Goal: Transaction & Acquisition: Purchase product/service

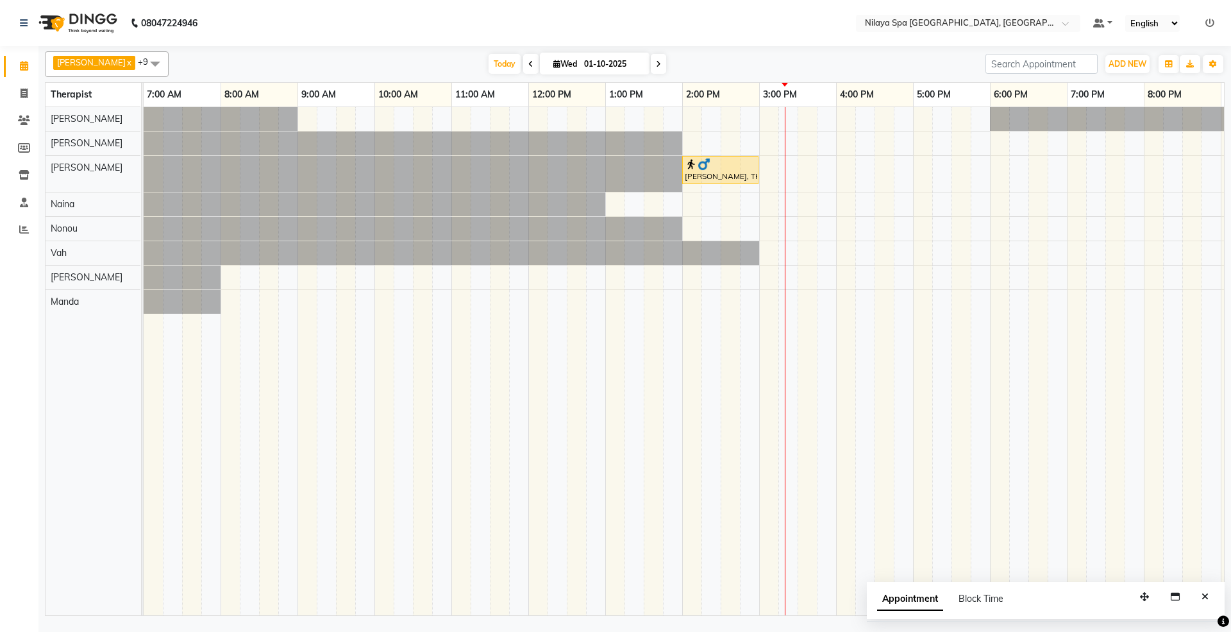
scroll to position [0, 228]
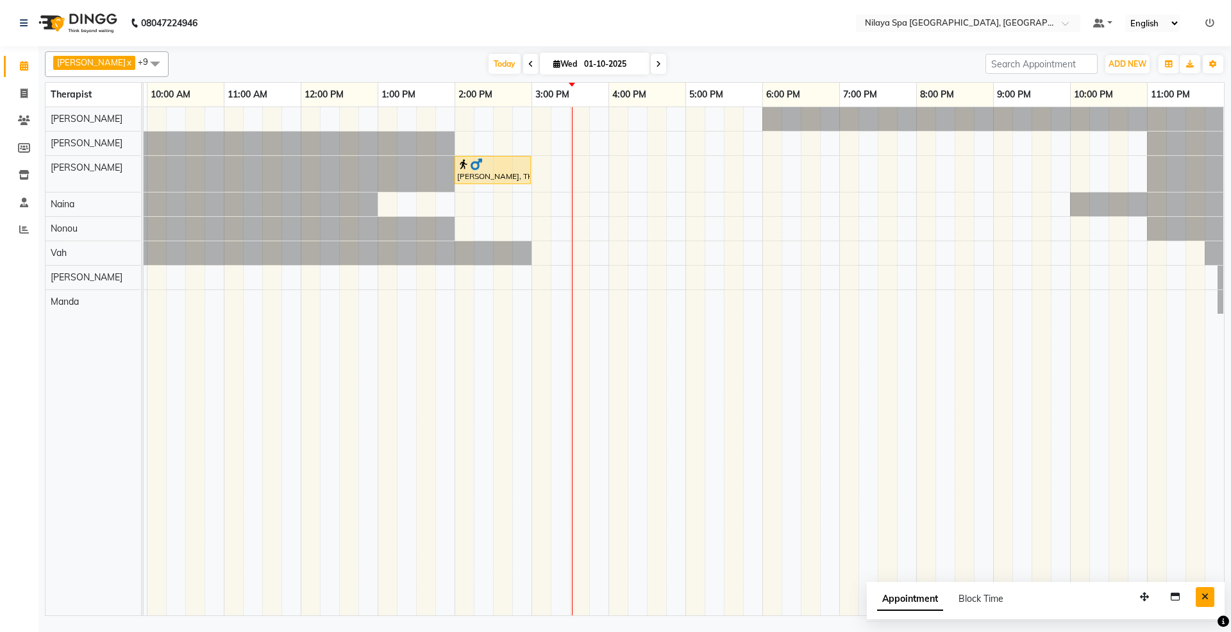
click at [1209, 594] on button "Close" at bounding box center [1205, 597] width 19 height 20
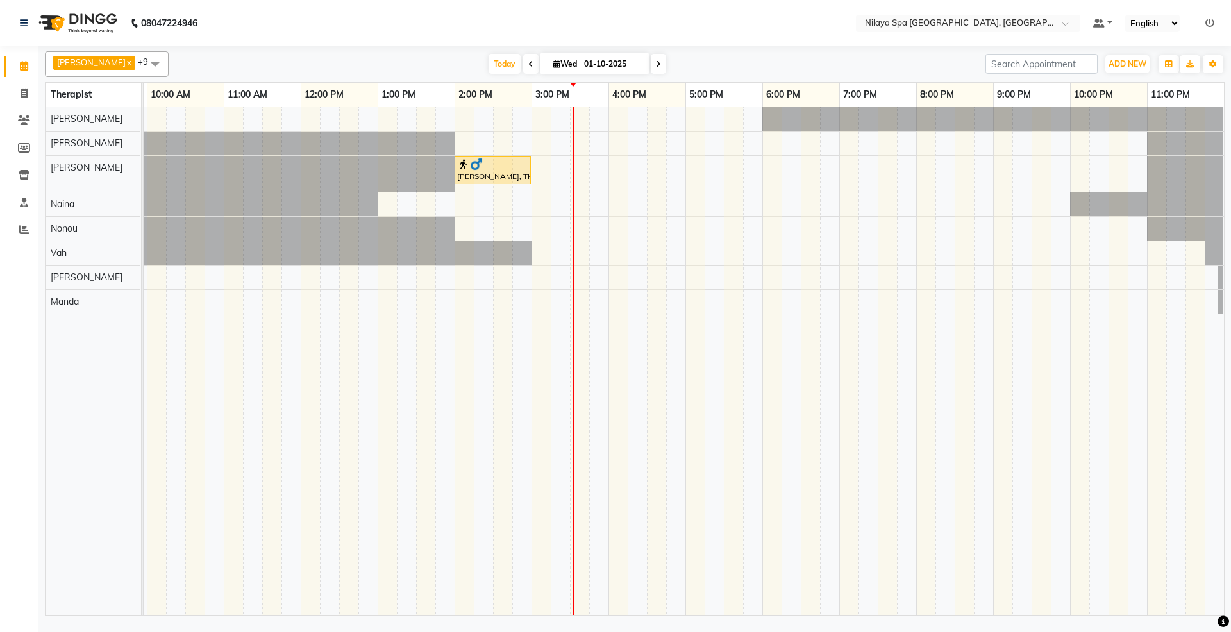
click at [780, 280] on div "[PERSON_NAME], TK01, 02:00 PM-03:00 PM, Deep Tissue Repair Therapy 60 Min([DEMO…" at bounding box center [570, 361] width 1308 height 508
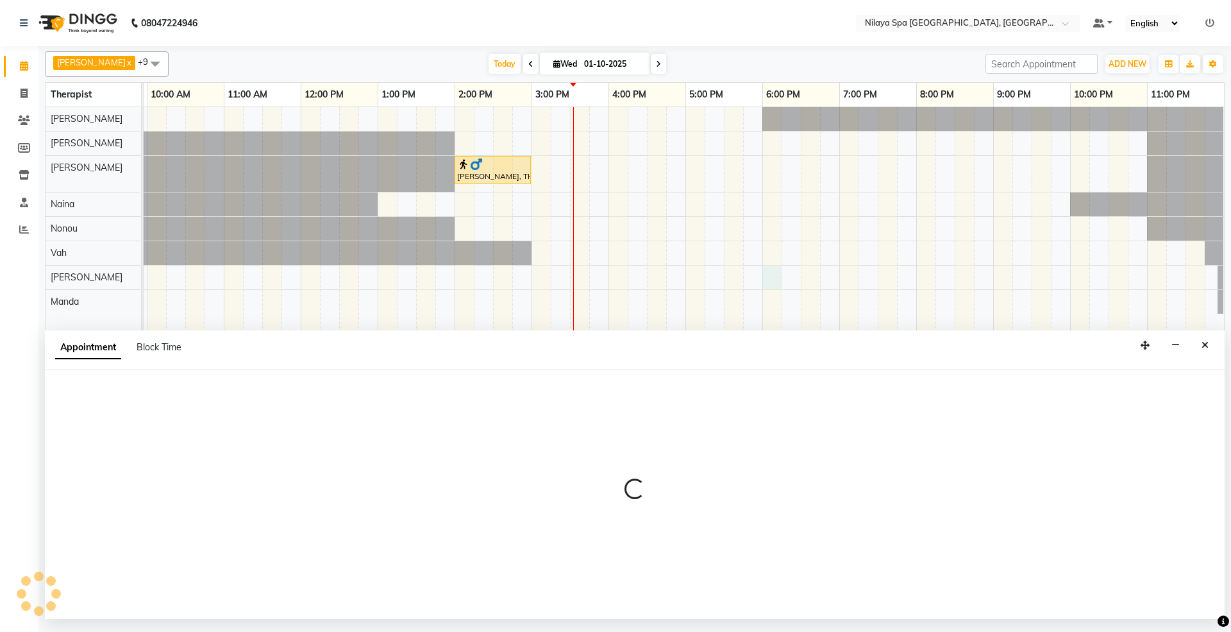
select select "92907"
select select "1080"
select select "tentative"
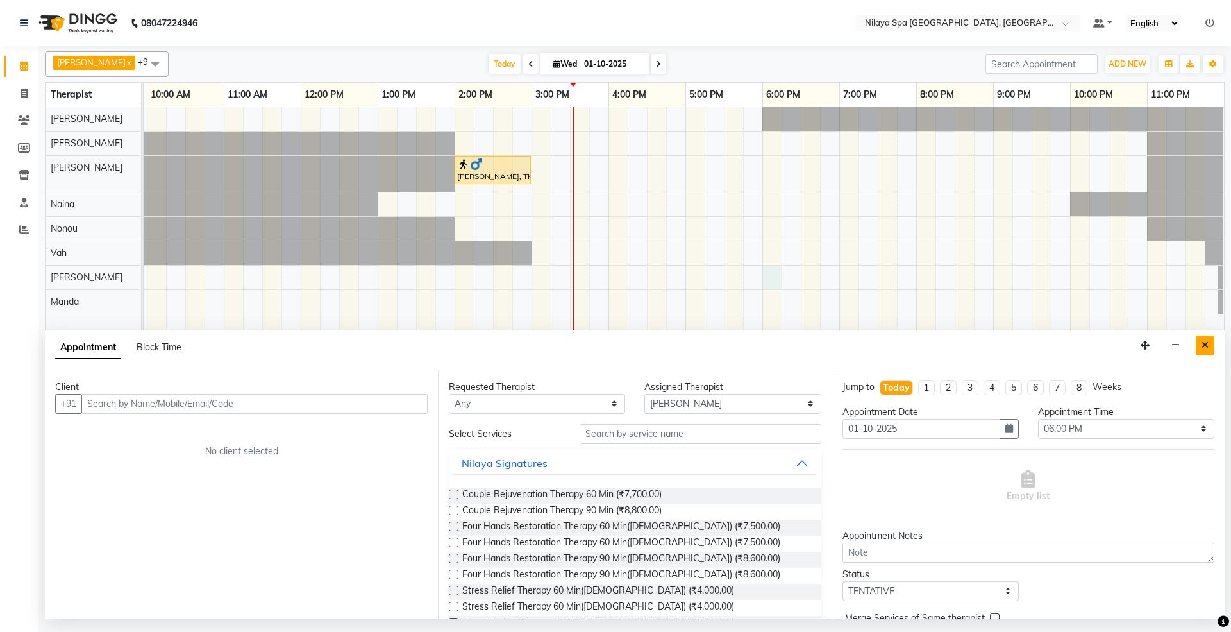
click at [1199, 344] on button "Close" at bounding box center [1205, 345] width 19 height 20
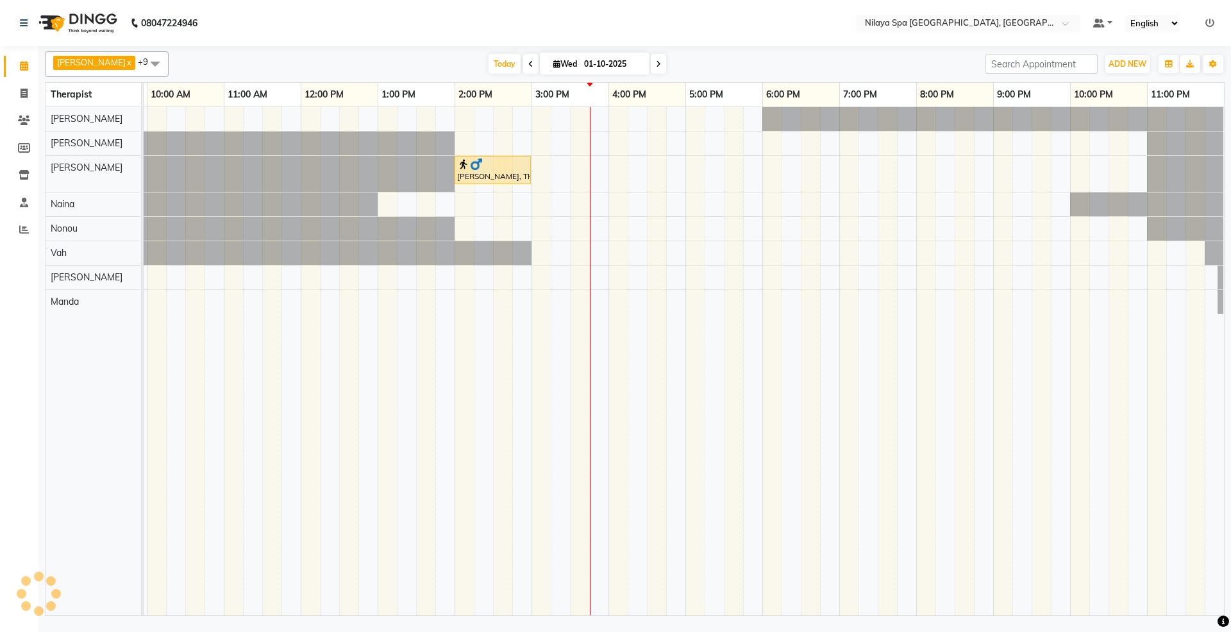
click at [512, 389] on td at bounding box center [521, 361] width 19 height 508
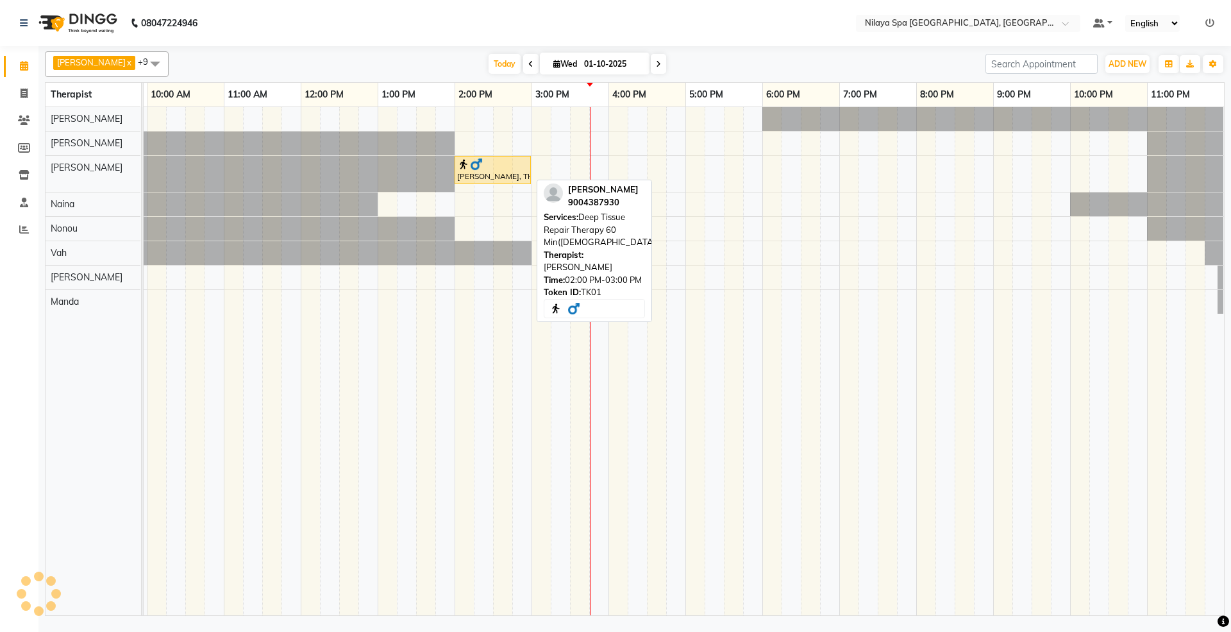
click at [510, 177] on div "[PERSON_NAME], TK01, 02:00 PM-03:00 PM, Deep Tissue Repair Therapy 60 Min([DEMO…" at bounding box center [493, 170] width 74 height 24
select select "1"
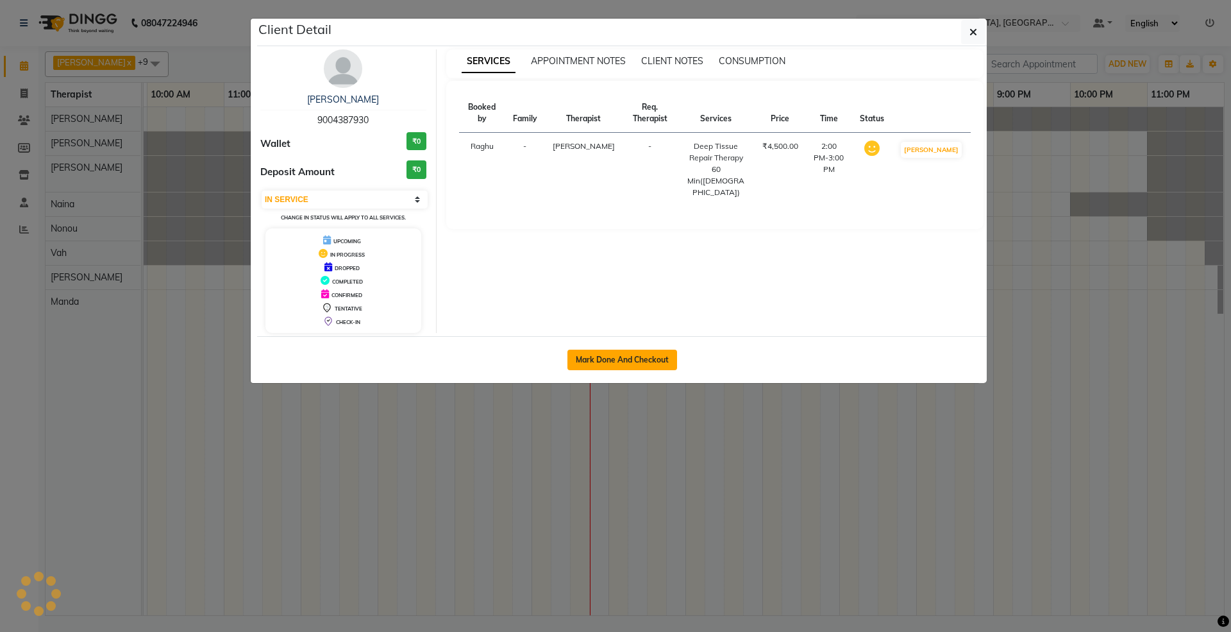
click at [599, 359] on button "Mark Done And Checkout" at bounding box center [622, 359] width 110 height 21
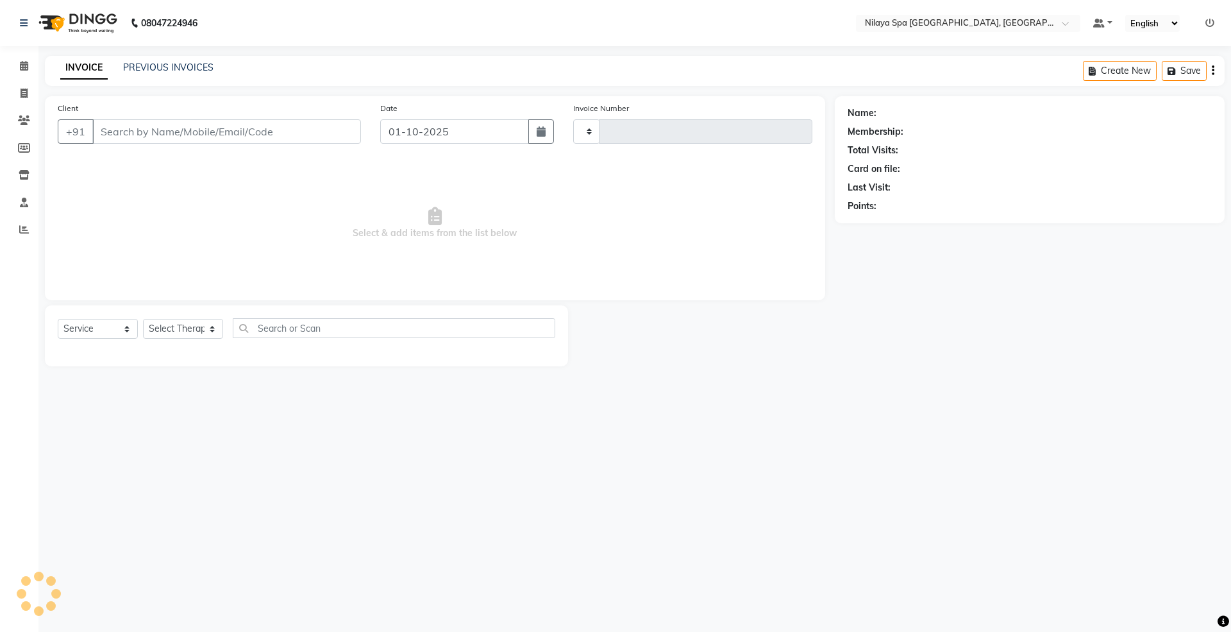
select select "package"
type input "90******30"
select select "71650"
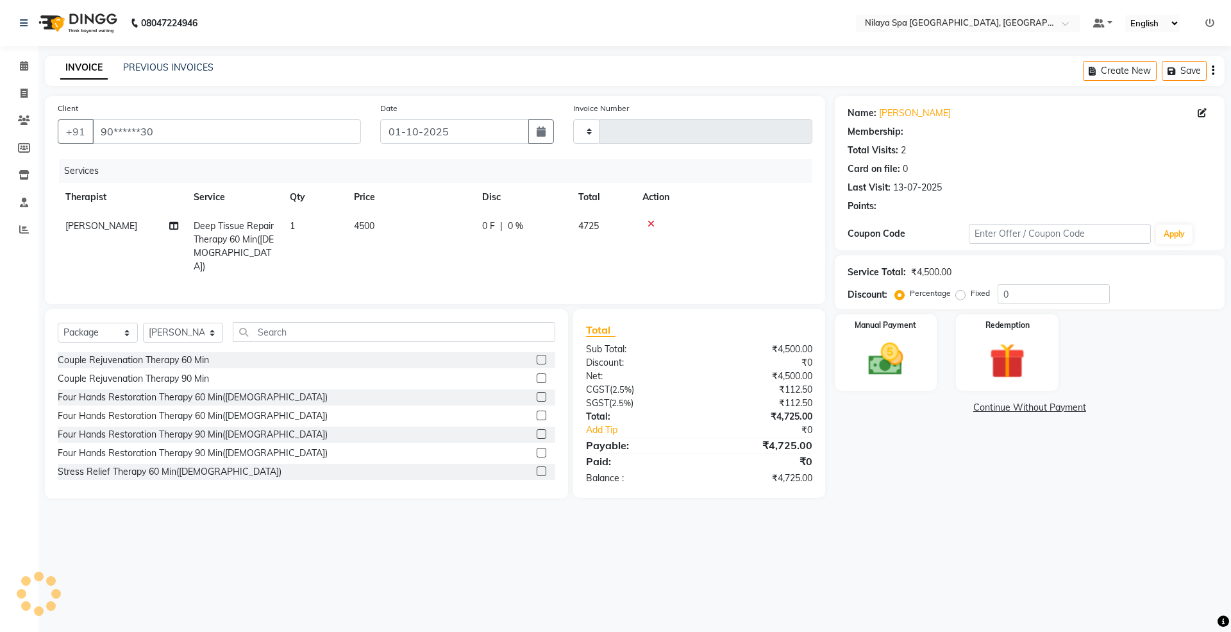
type input "1791"
select select "7950"
click at [517, 224] on span "0 %" at bounding box center [515, 225] width 15 height 13
select select "71650"
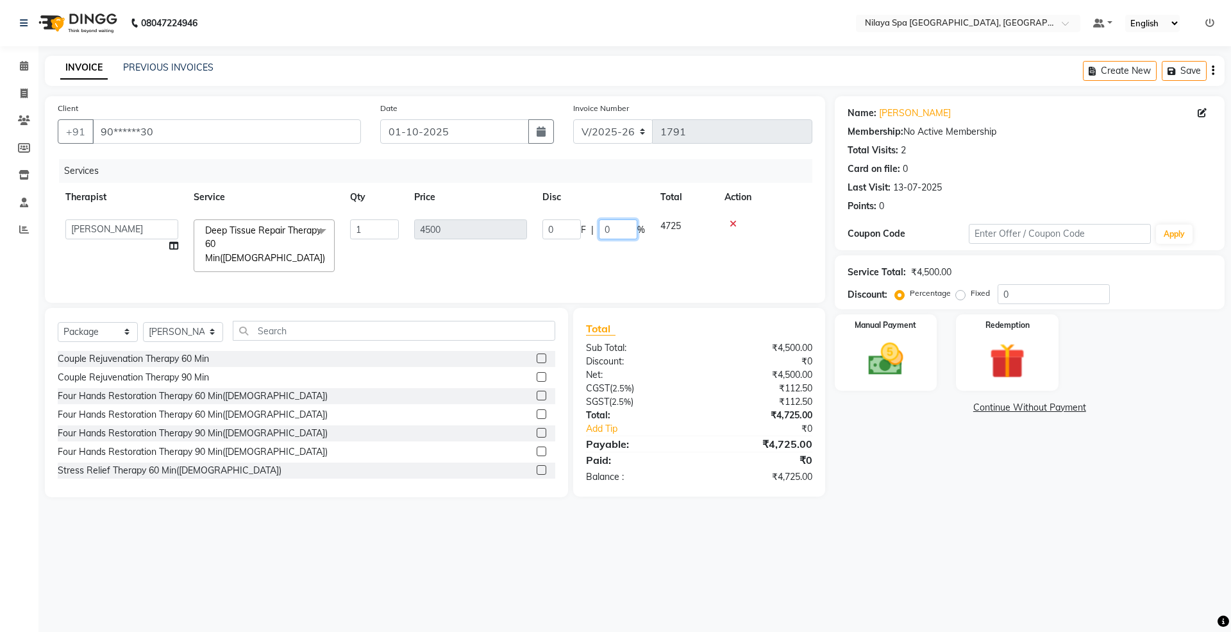
click at [615, 224] on input "0" at bounding box center [618, 229] width 38 height 20
type input "20"
click at [631, 247] on tr "[PERSON_NAME] [PERSON_NAME] [PERSON_NAME] Manager [PERSON_NAME] [PERSON_NAME] […" at bounding box center [435, 246] width 755 height 68
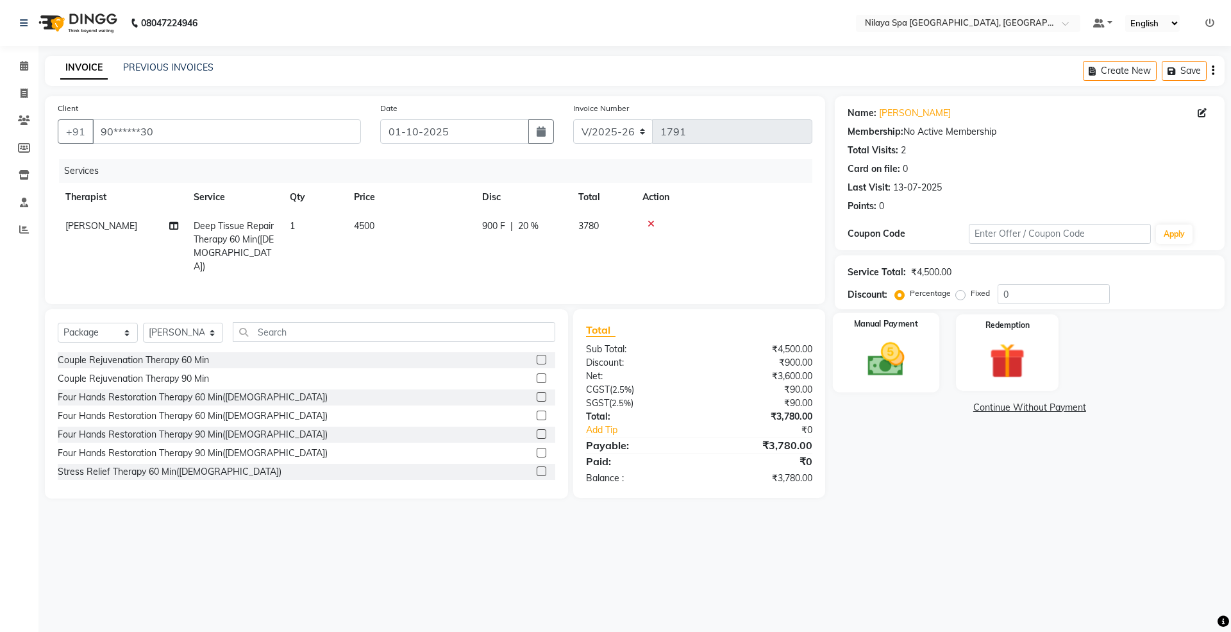
click at [903, 359] on img at bounding box center [886, 359] width 60 height 42
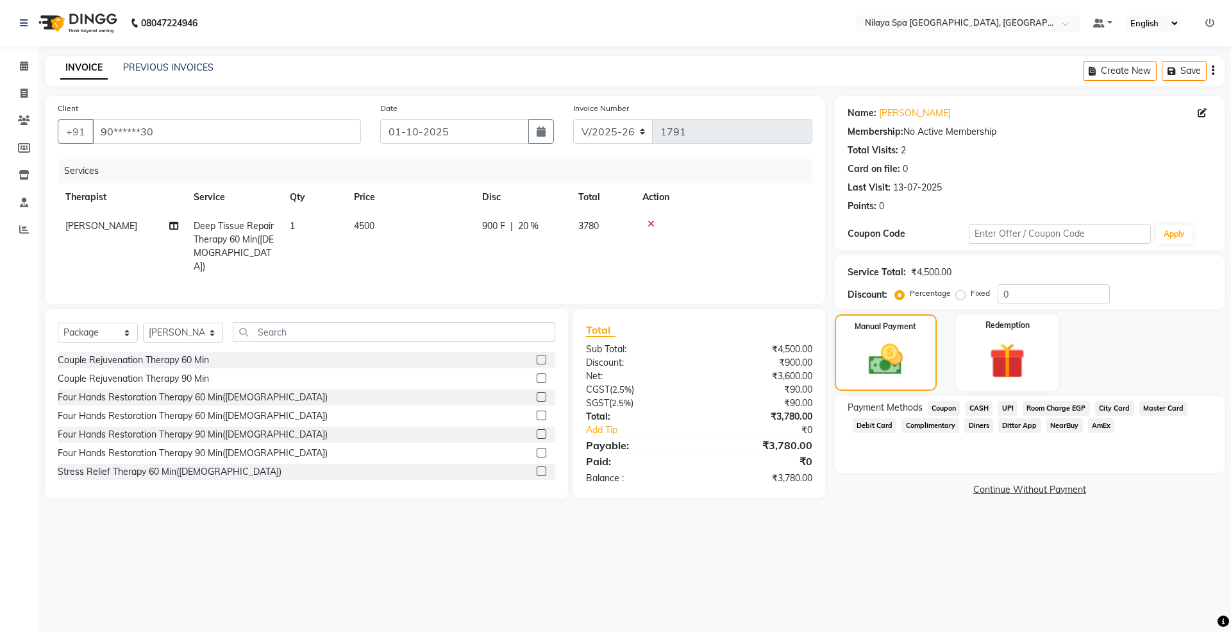
click at [1016, 448] on div "Payment Methods Coupon CASH UPI Room Charge EGP City Card Master Card Debit Car…" at bounding box center [1030, 434] width 390 height 77
click at [1178, 410] on span "Master Card" at bounding box center [1163, 408] width 49 height 15
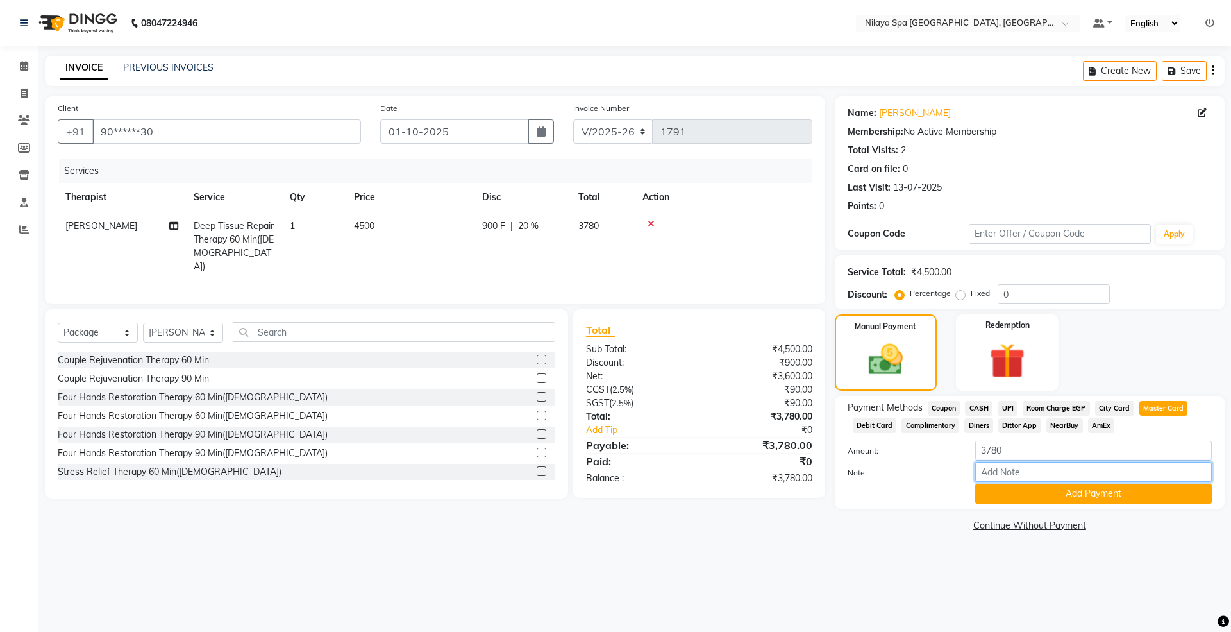
click at [1107, 481] on input "Note:" at bounding box center [1093, 472] width 237 height 20
click at [1104, 498] on button "Add Payment" at bounding box center [1093, 493] width 237 height 20
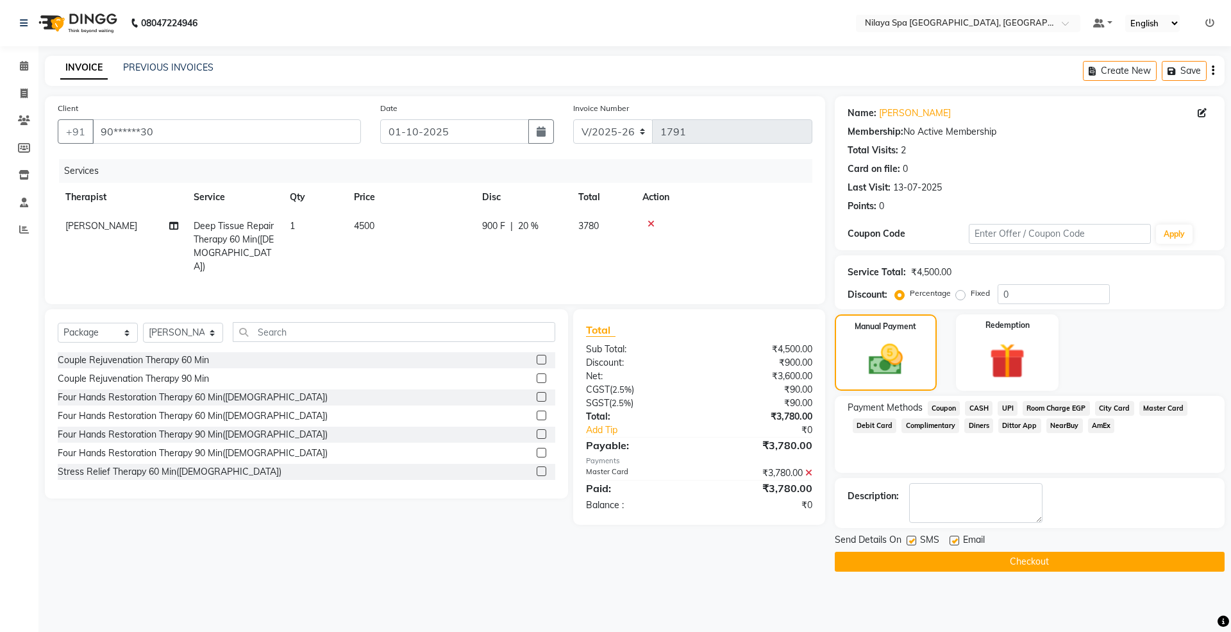
click at [1048, 552] on button "Checkout" at bounding box center [1030, 561] width 390 height 20
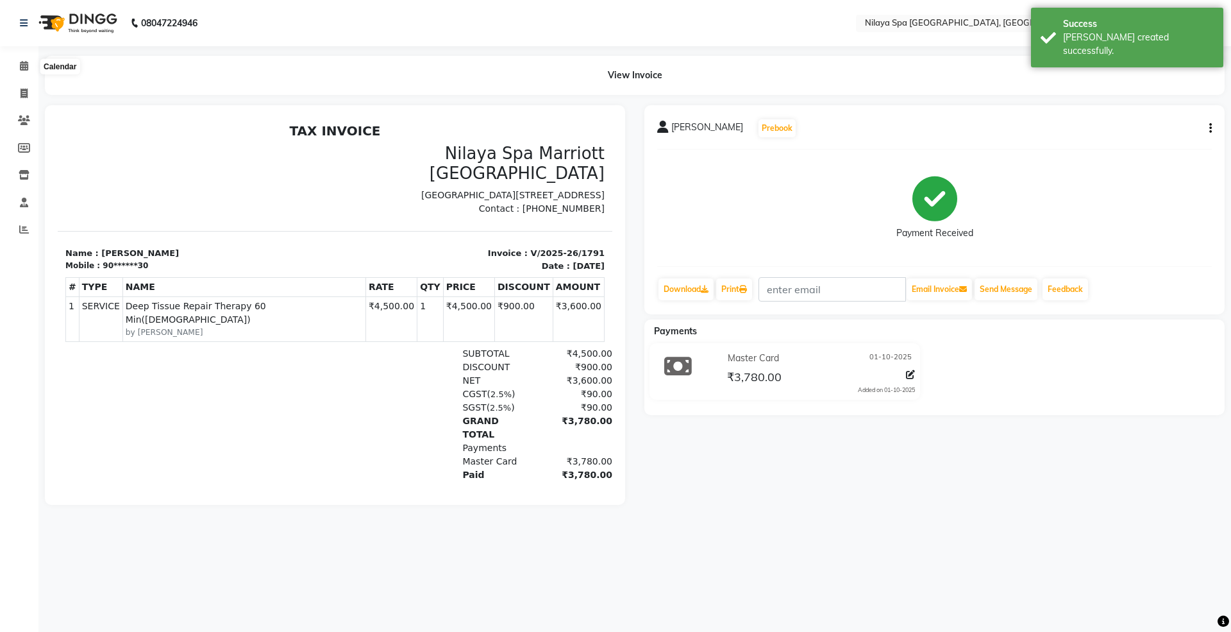
click at [41, 59] on div "Calendar" at bounding box center [59, 66] width 39 height 15
click at [24, 64] on icon at bounding box center [24, 66] width 8 height 10
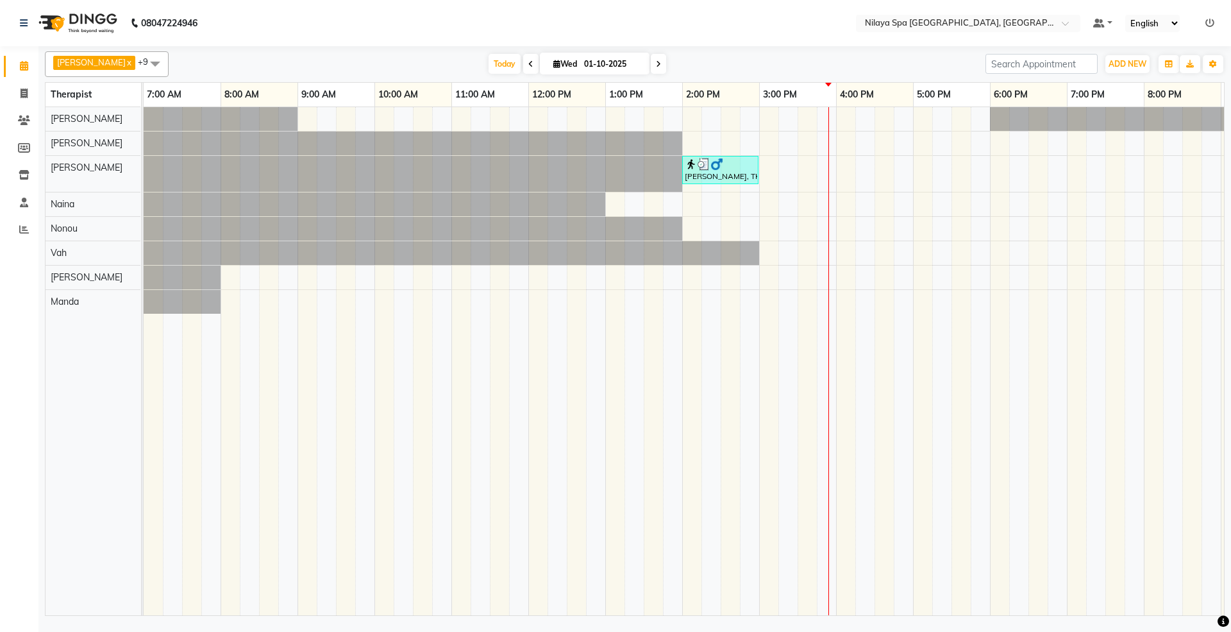
click at [531, 378] on td at bounding box center [537, 361] width 19 height 508
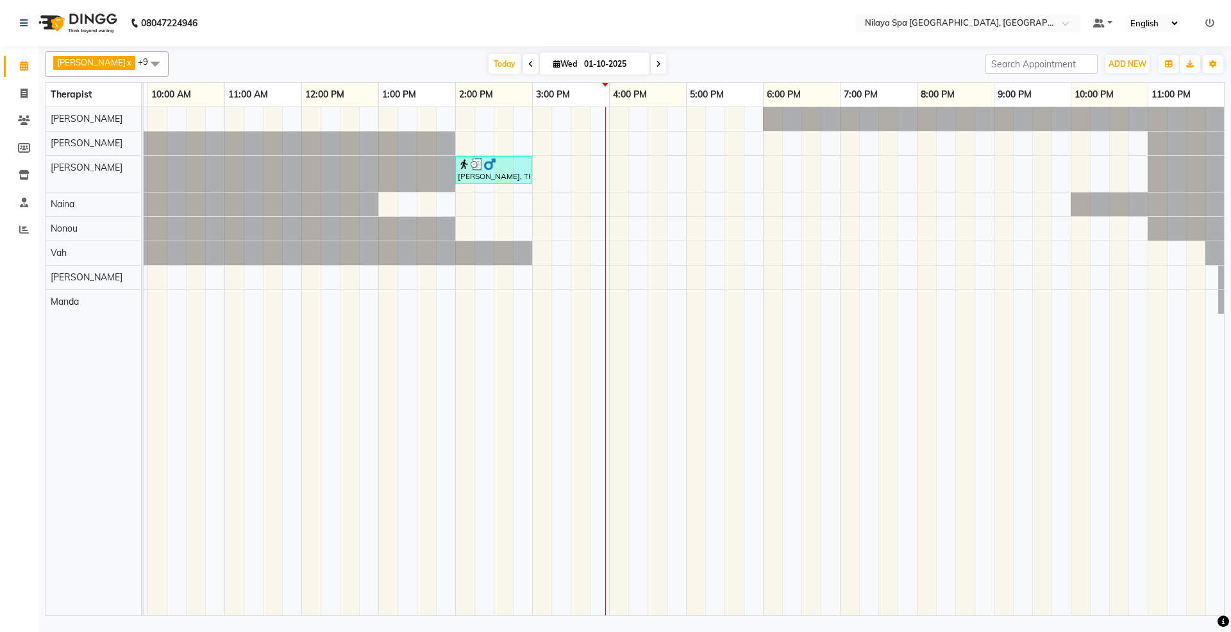
click at [721, 49] on div "[PERSON_NAME] x [PERSON_NAME] x Parhoi x Neikhochong x [PERSON_NAME] x [PERSON_…" at bounding box center [635, 330] width 1180 height 569
click at [709, 24] on nav "08047224946 Select Location × [GEOGRAPHIC_DATA] [GEOGRAPHIC_DATA], Whitefield D…" at bounding box center [615, 23] width 1231 height 46
click at [703, 63] on div "[DATE] [DATE]" at bounding box center [577, 63] width 804 height 19
click at [24, 93] on icon at bounding box center [24, 93] width 7 height 10
select select "7950"
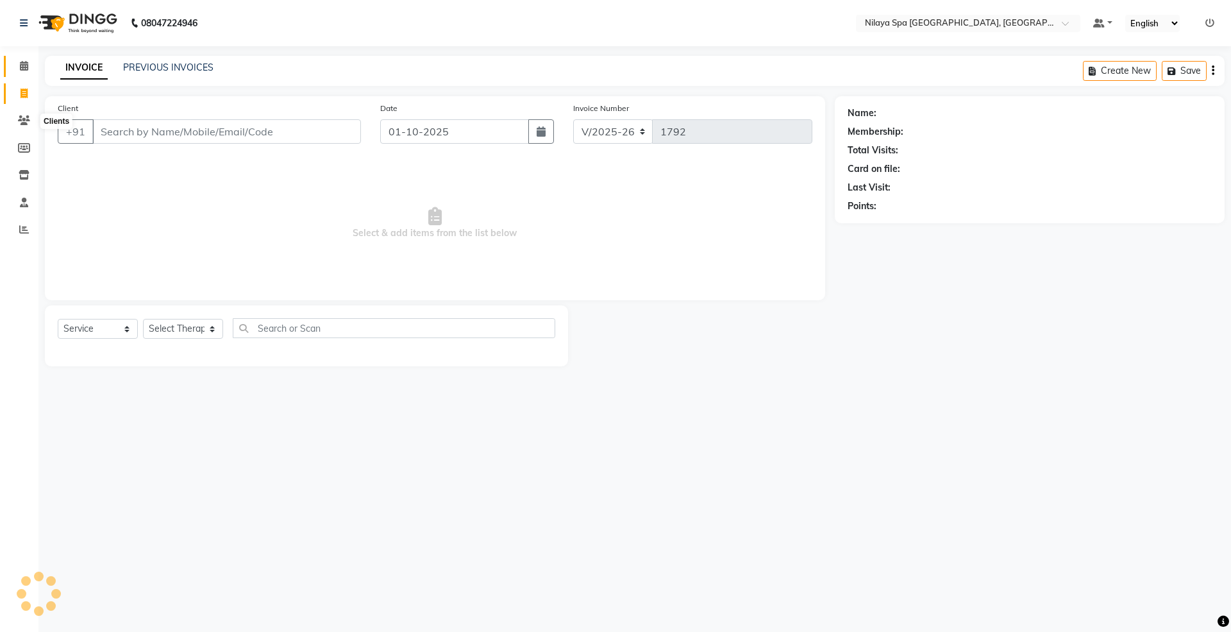
select select "package"
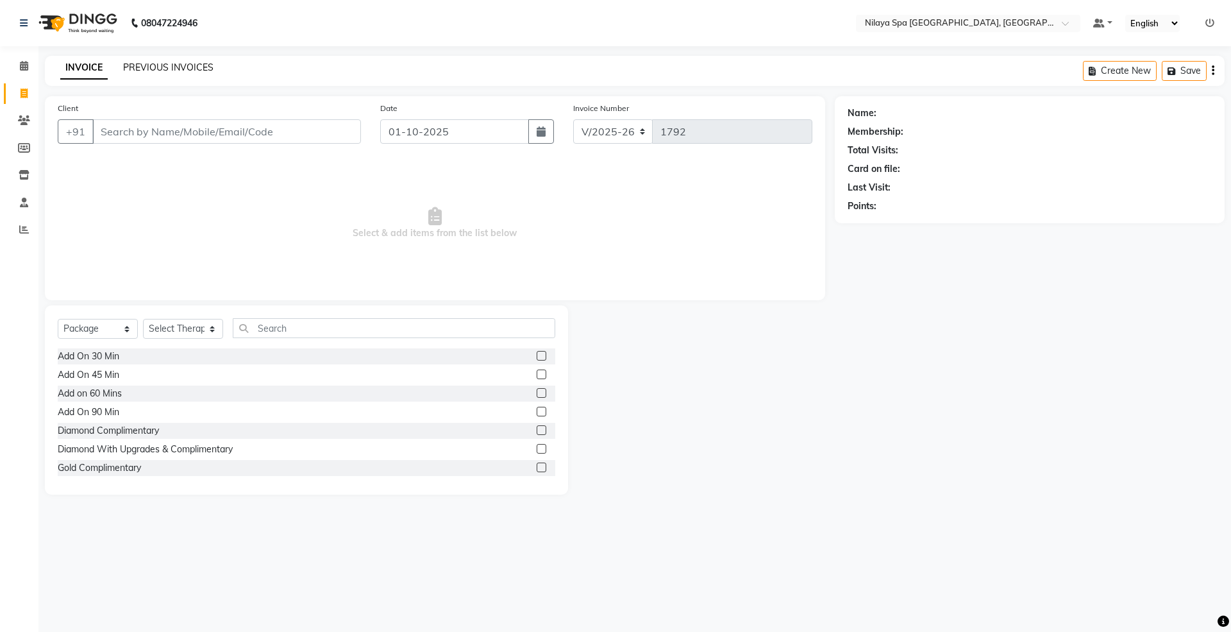
click at [165, 62] on link "PREVIOUS INVOICES" at bounding box center [168, 68] width 90 height 12
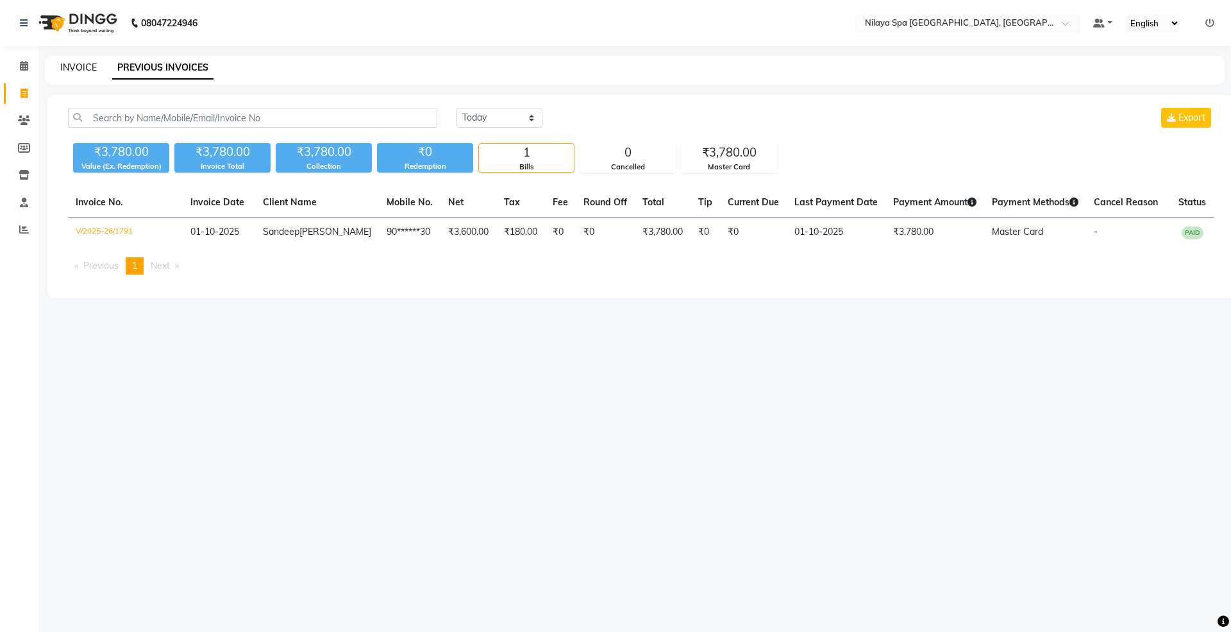
click at [87, 64] on link "INVOICE" at bounding box center [78, 68] width 37 height 12
select select "7950"
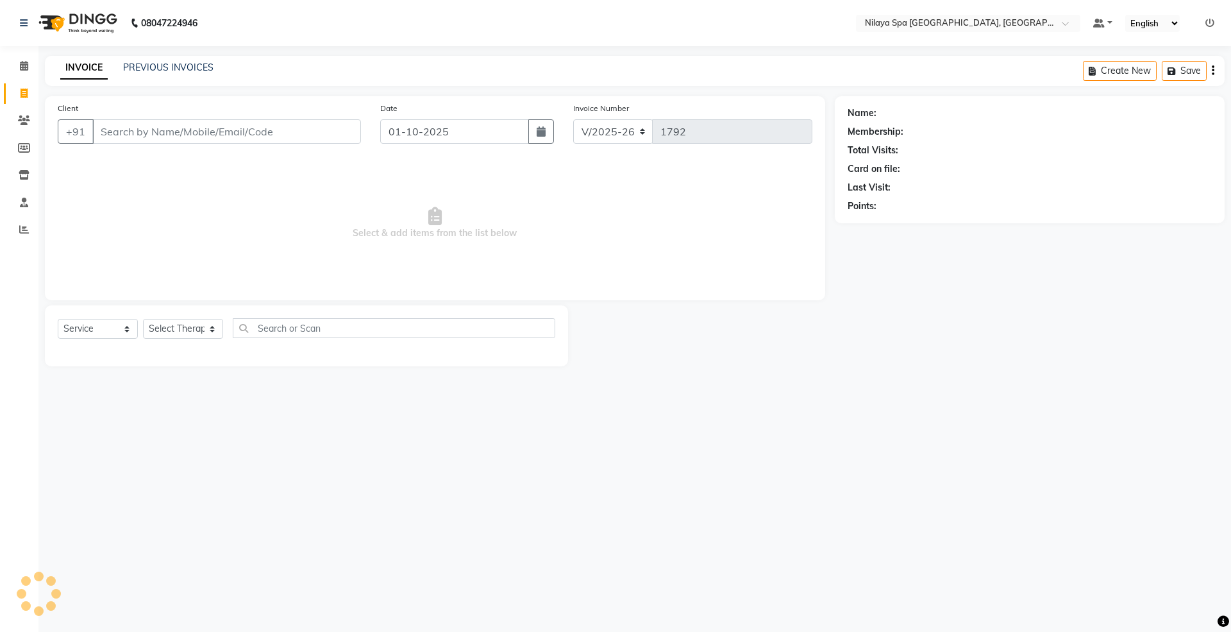
select select "package"
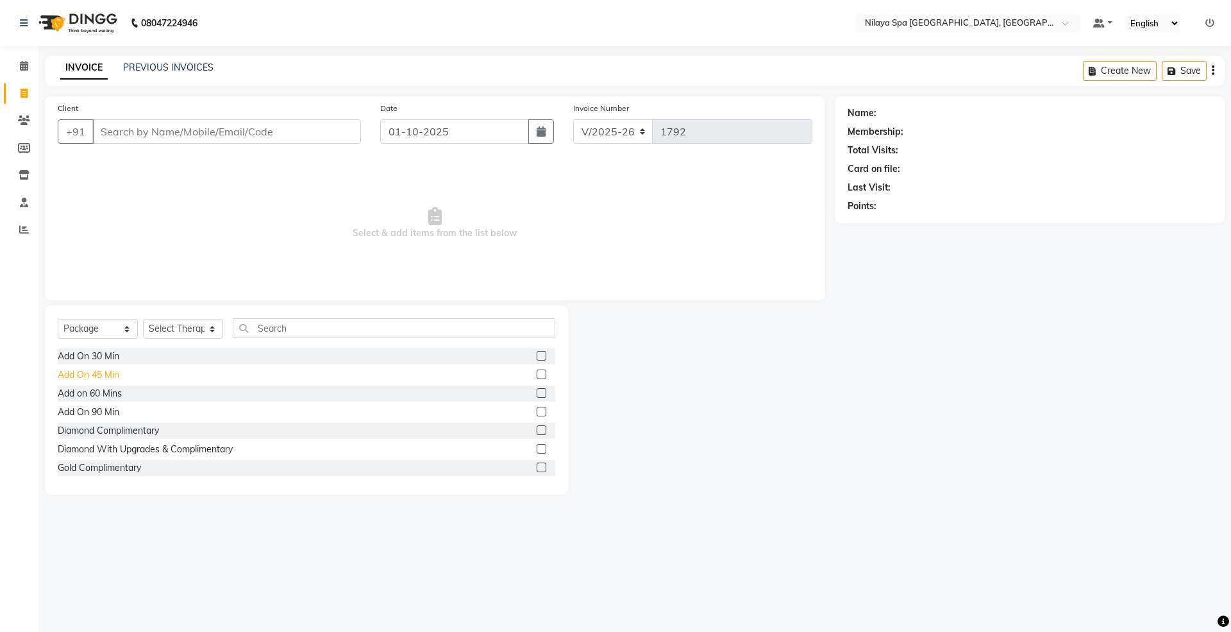
click at [98, 368] on div "Add On 45 Min" at bounding box center [89, 374] width 62 height 13
checkbox input "false"
click at [146, 332] on select "Select Therapist [PERSON_NAME] [PERSON_NAME] [PERSON_NAME] Manager [PERSON_NAME…" at bounding box center [183, 329] width 80 height 20
select select "92907"
click at [143, 319] on select "Select Therapist [PERSON_NAME] [PERSON_NAME] [PERSON_NAME] Manager [PERSON_NAME…" at bounding box center [183, 329] width 80 height 20
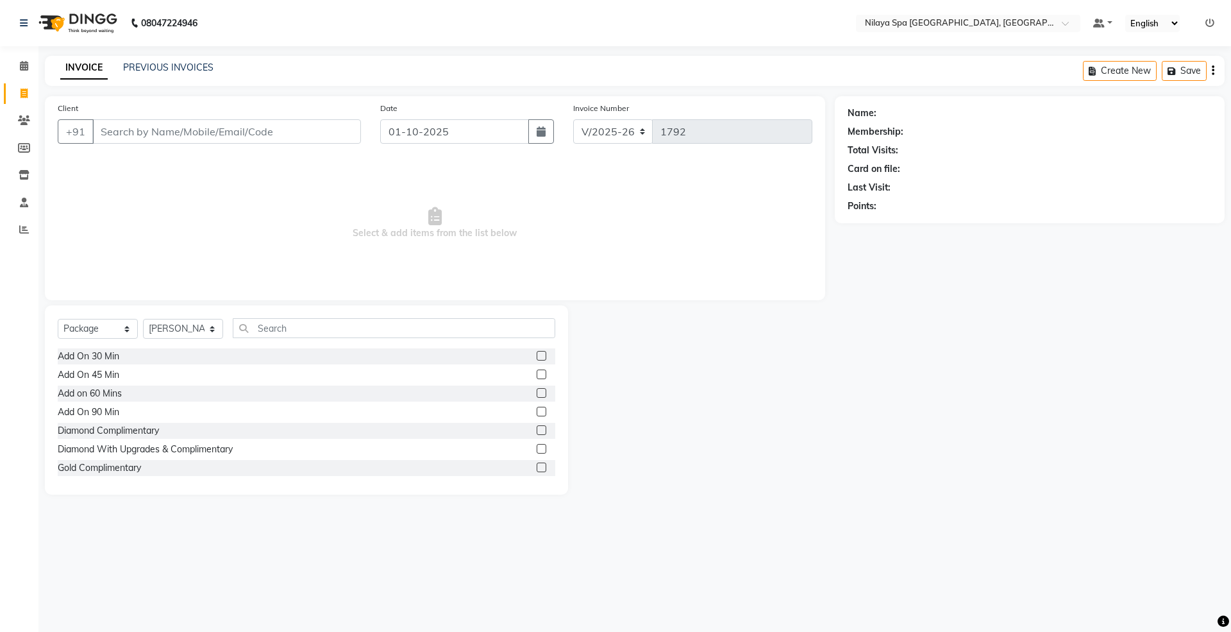
click at [124, 375] on div "Add On 45 Min" at bounding box center [307, 375] width 498 height 16
click at [105, 372] on div "Add On 45 Min" at bounding box center [89, 374] width 62 height 13
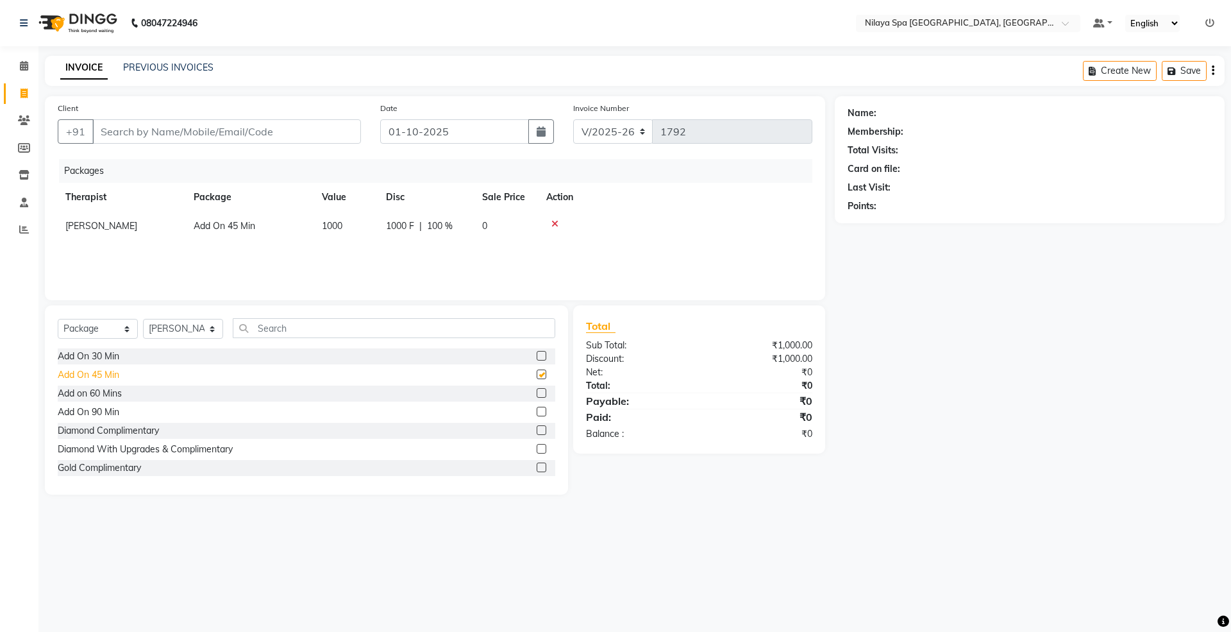
checkbox input "false"
click at [553, 218] on td at bounding box center [676, 226] width 274 height 29
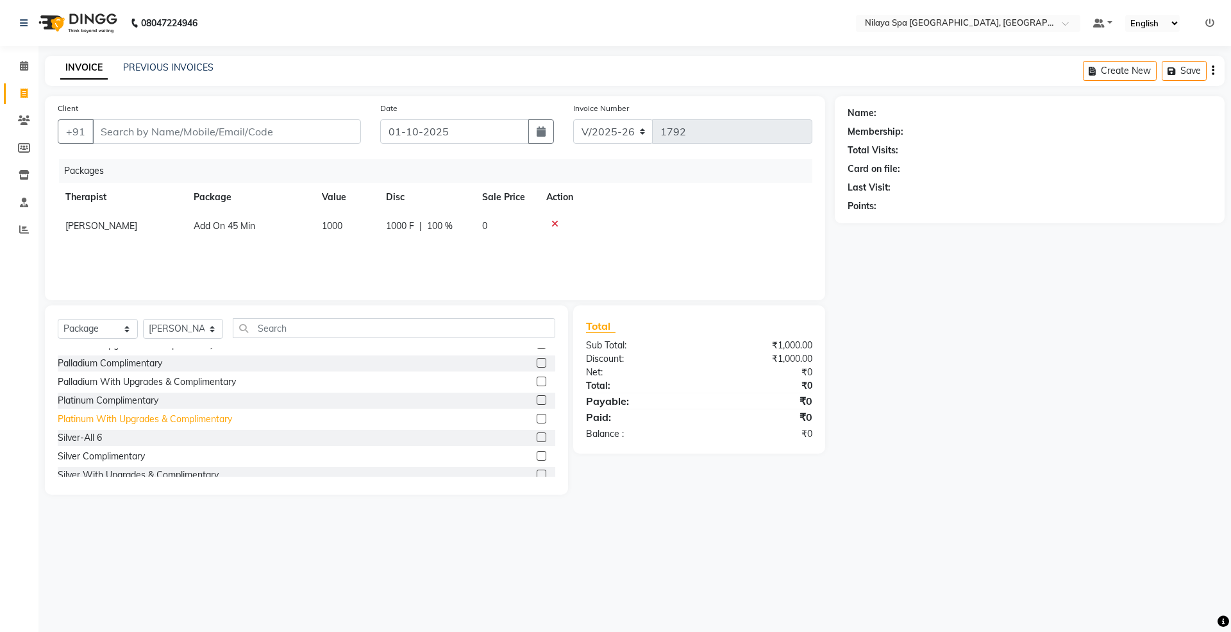
scroll to position [150, 0]
click at [139, 408] on div "Platinum With Upgrades & Complimentary" at bounding box center [145, 410] width 174 height 13
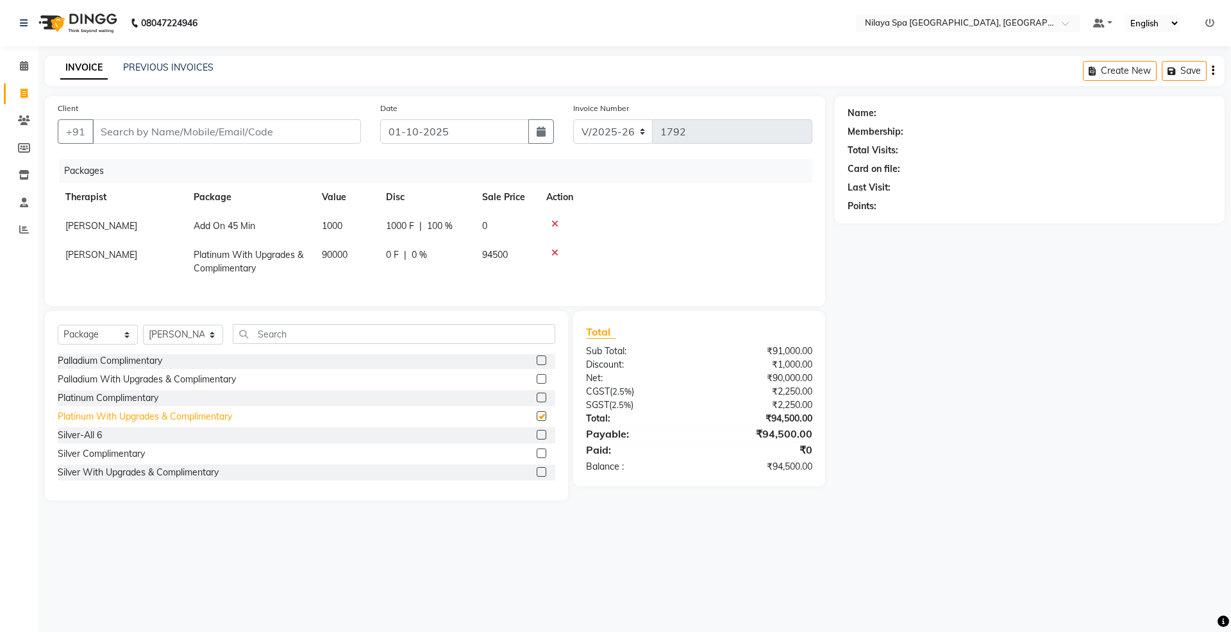
checkbox input "false"
click at [555, 254] on icon at bounding box center [554, 252] width 7 height 9
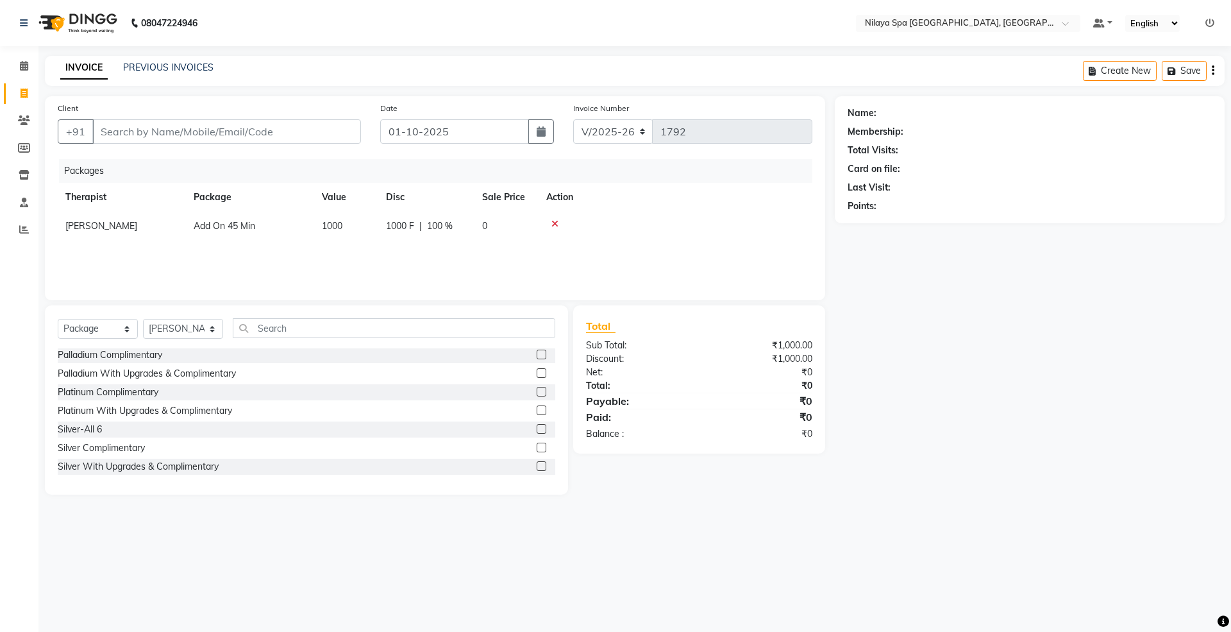
click at [554, 221] on icon at bounding box center [554, 223] width 7 height 9
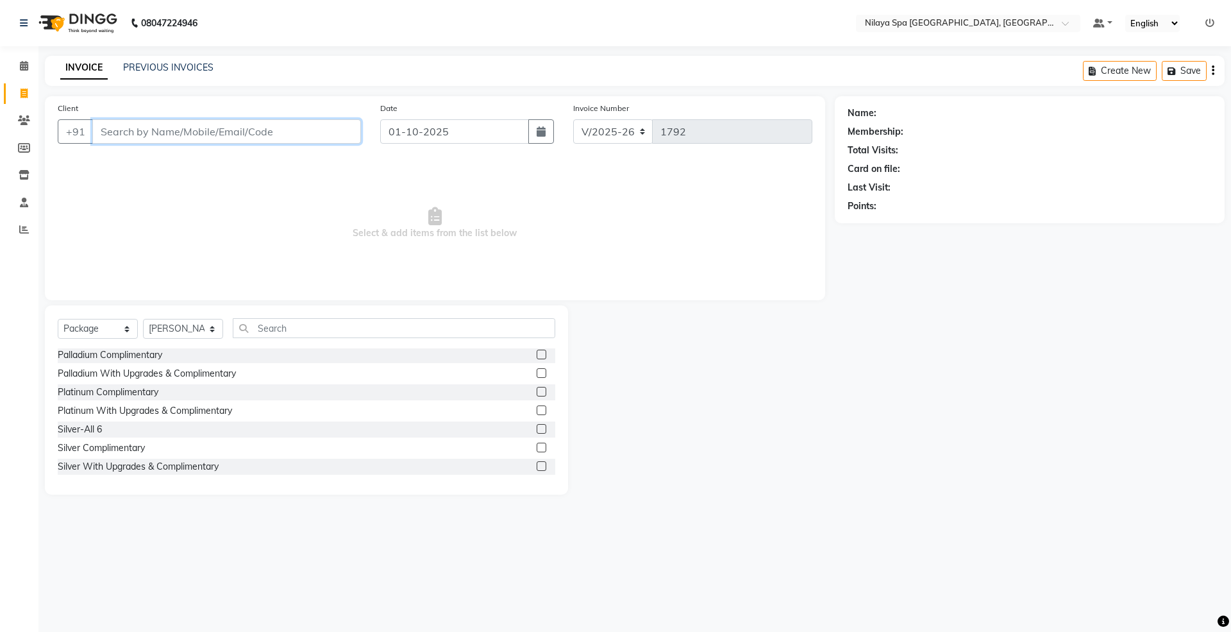
click at [252, 133] on input "Client" at bounding box center [226, 131] width 269 height 24
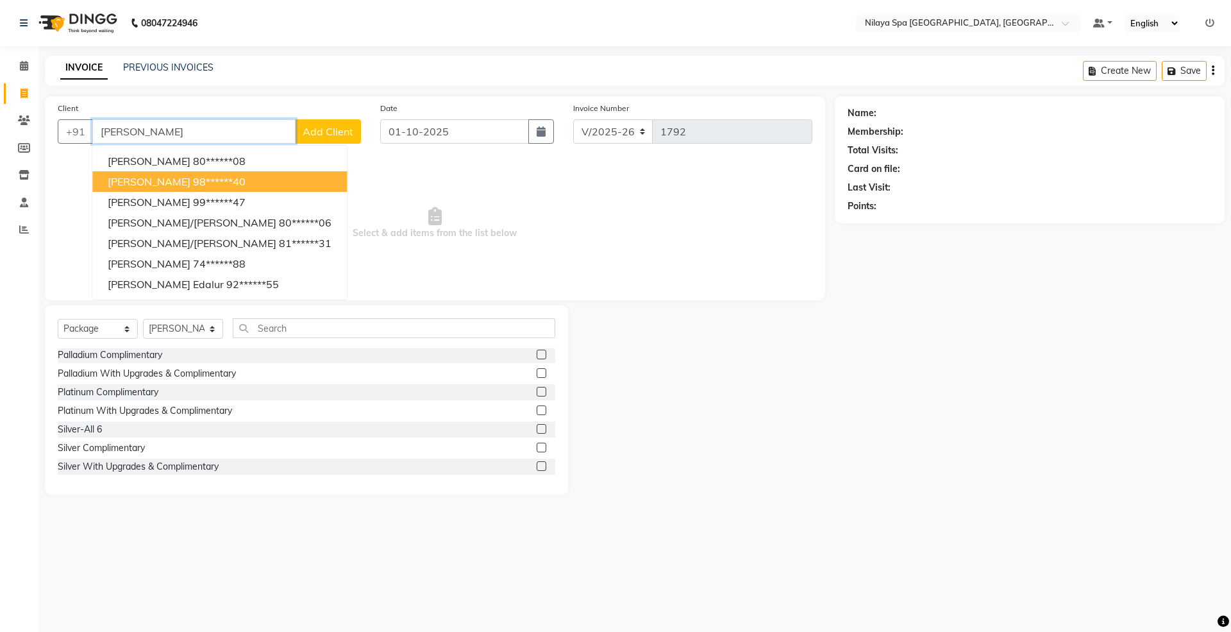
click at [155, 181] on button "[PERSON_NAME] 98******40" at bounding box center [219, 181] width 255 height 21
type input "98******40"
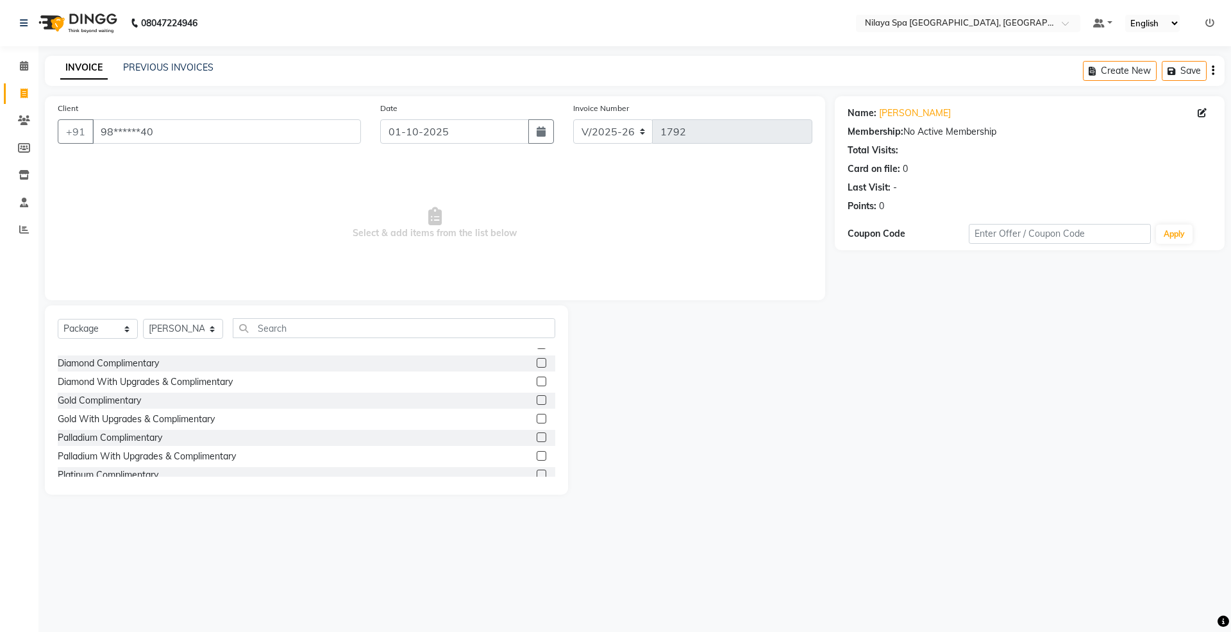
scroll to position [65, 0]
click at [101, 324] on select "Select Service Product Membership Package Voucher Prepaid Gift Card" at bounding box center [98, 329] width 80 height 20
click at [58, 319] on select "Select Service Product Membership Package Voucher Prepaid Gift Card" at bounding box center [98, 329] width 80 height 20
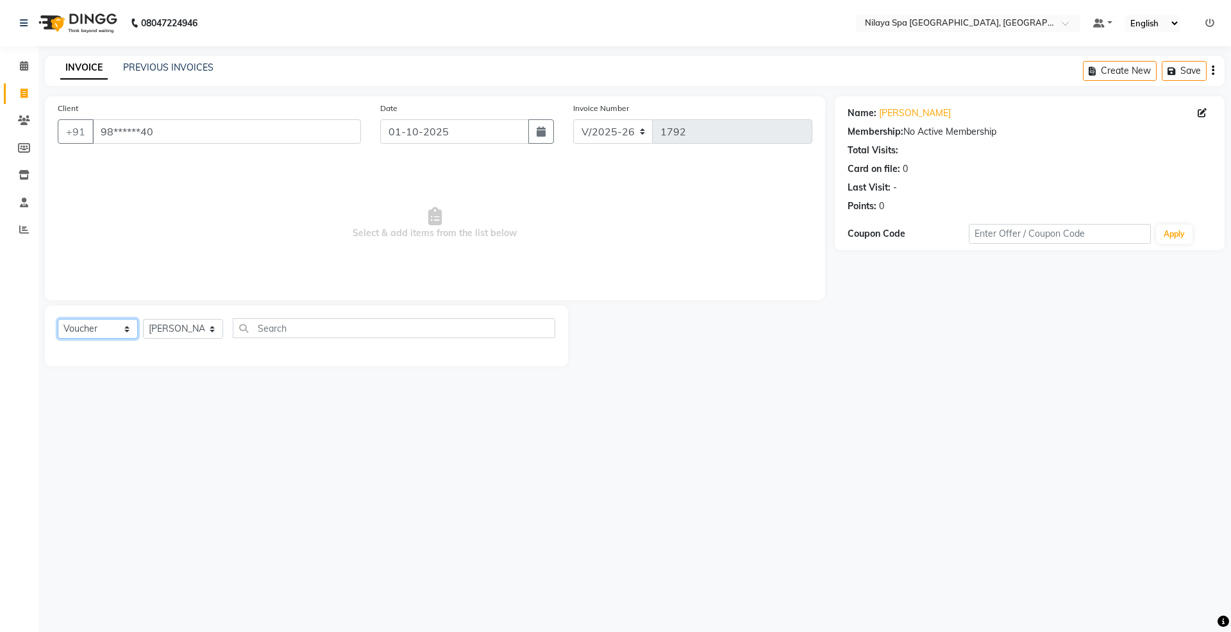
scroll to position [0, 0]
drag, startPoint x: 99, startPoint y: 324, endPoint x: 99, endPoint y: 331, distance: 7.7
click at [99, 324] on select "Select Service Product Membership Package Voucher Prepaid Gift Card" at bounding box center [98, 329] width 80 height 20
click at [58, 319] on select "Select Service Product Membership Package Voucher Prepaid Gift Card" at bounding box center [98, 329] width 80 height 20
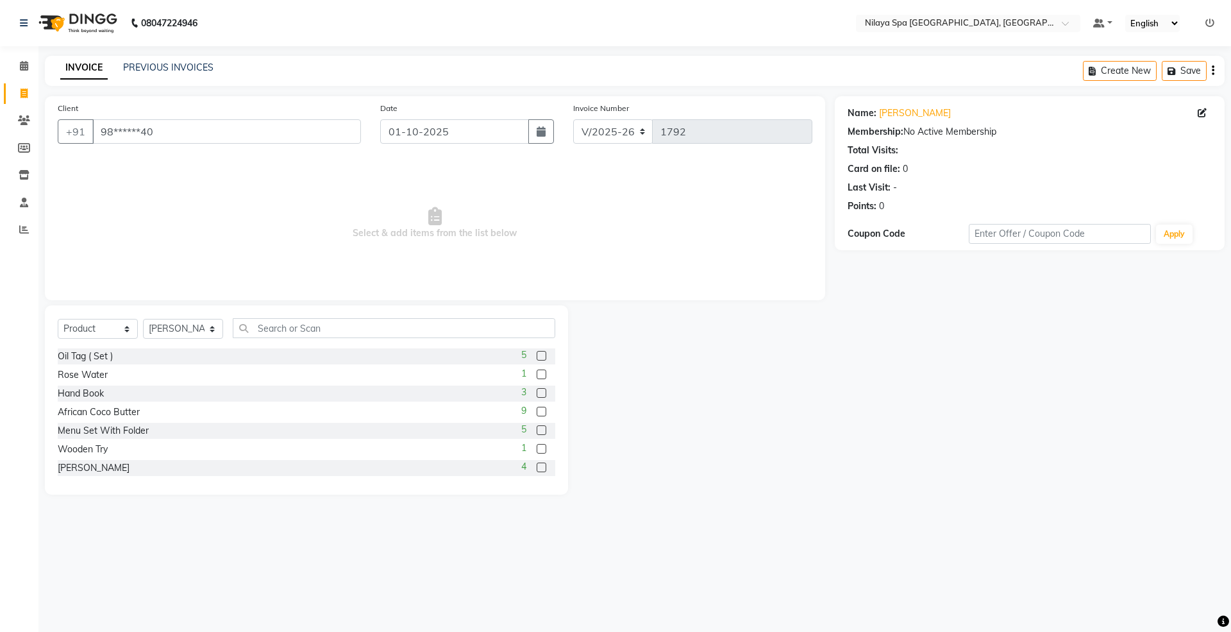
click at [137, 390] on div "Hand Book 3" at bounding box center [307, 393] width 498 height 16
click at [103, 337] on select "Select Service Product Membership Package Voucher Prepaid Gift Card" at bounding box center [98, 329] width 80 height 20
select select "service"
click at [58, 319] on select "Select Service Product Membership Package Voucher Prepaid Gift Card" at bounding box center [98, 329] width 80 height 20
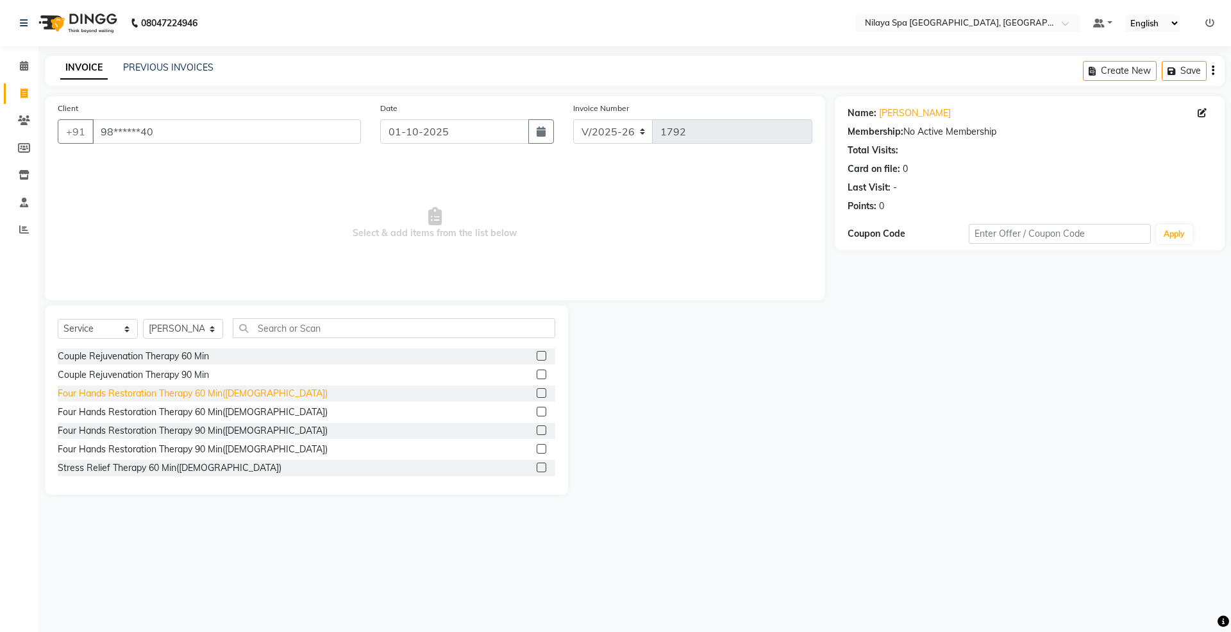
click at [205, 396] on div "Four Hands Restoration Therapy 60 Min([DEMOGRAPHIC_DATA])" at bounding box center [193, 393] width 270 height 13
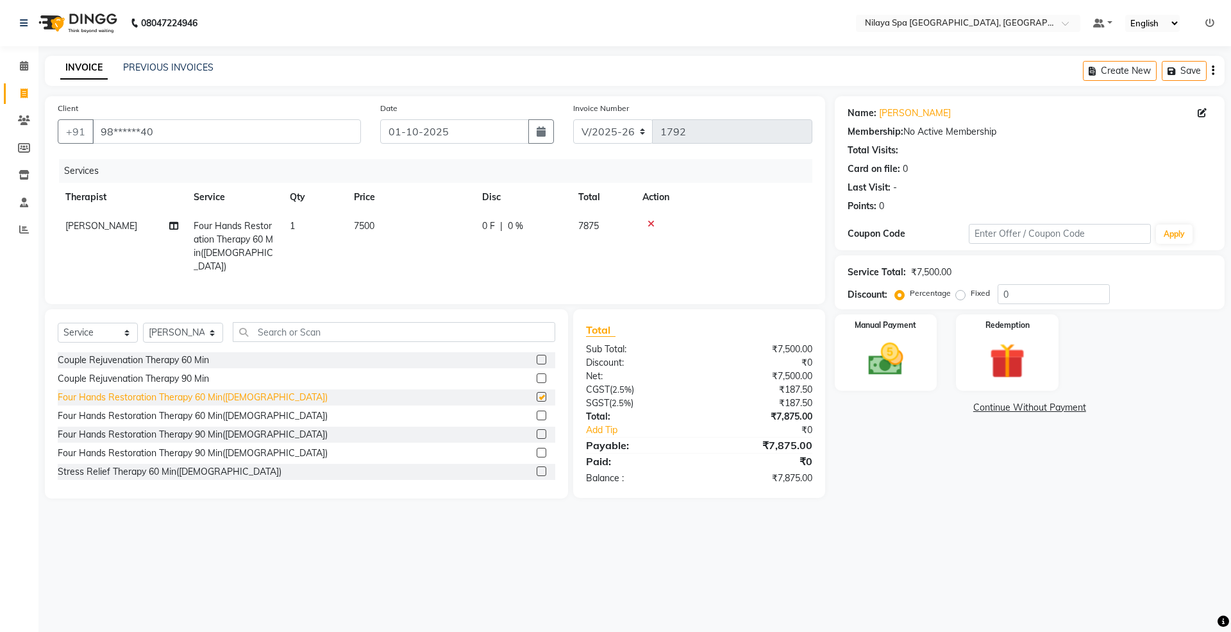
checkbox input "false"
click at [883, 358] on img at bounding box center [886, 359] width 60 height 42
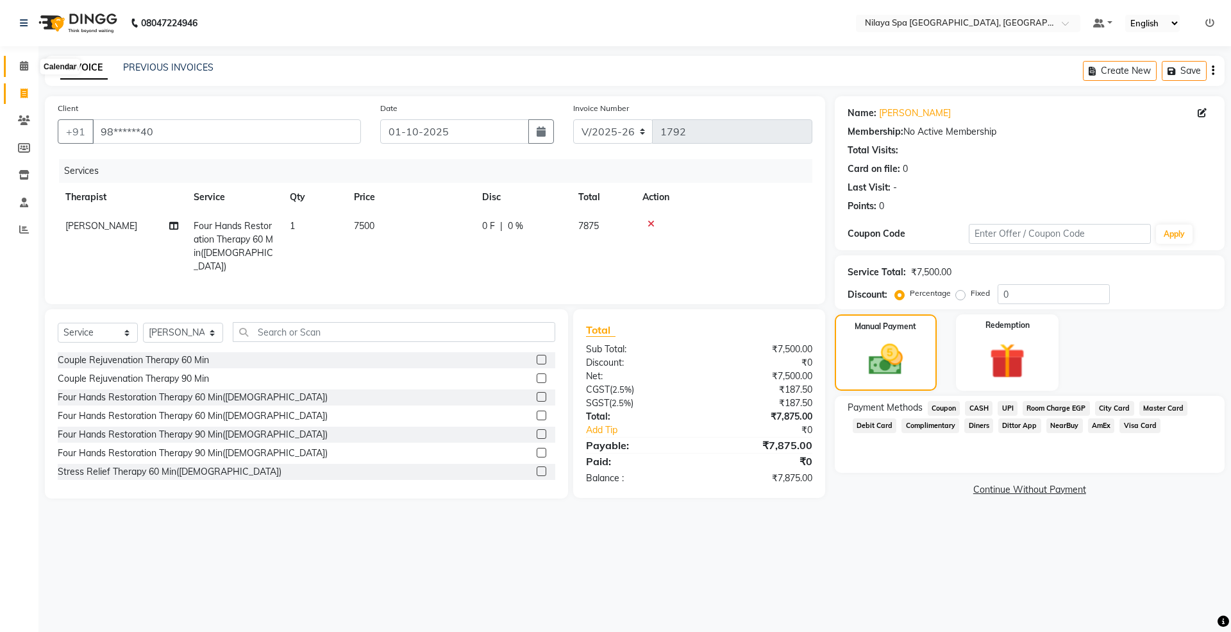
click at [22, 65] on icon at bounding box center [24, 66] width 8 height 10
